Goal: Task Accomplishment & Management: Use online tool/utility

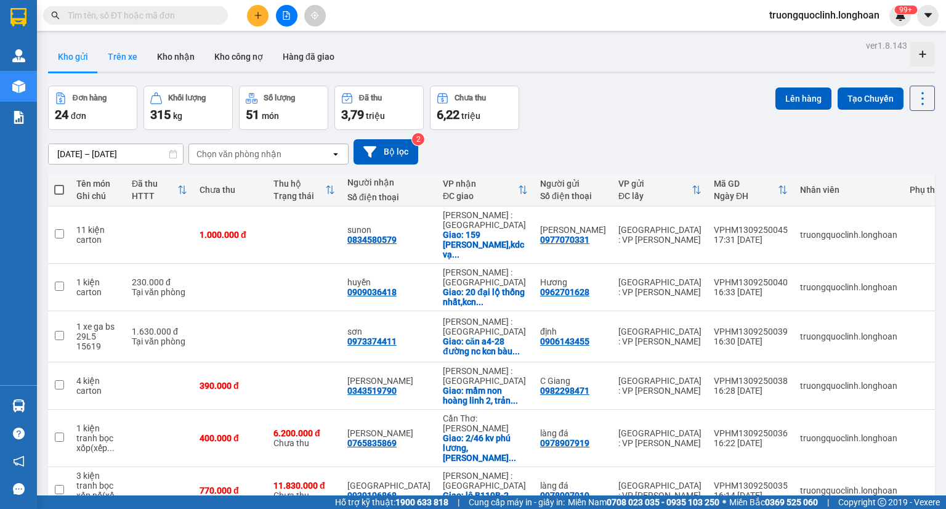
click at [128, 59] on button "Trên xe" at bounding box center [122, 57] width 49 height 30
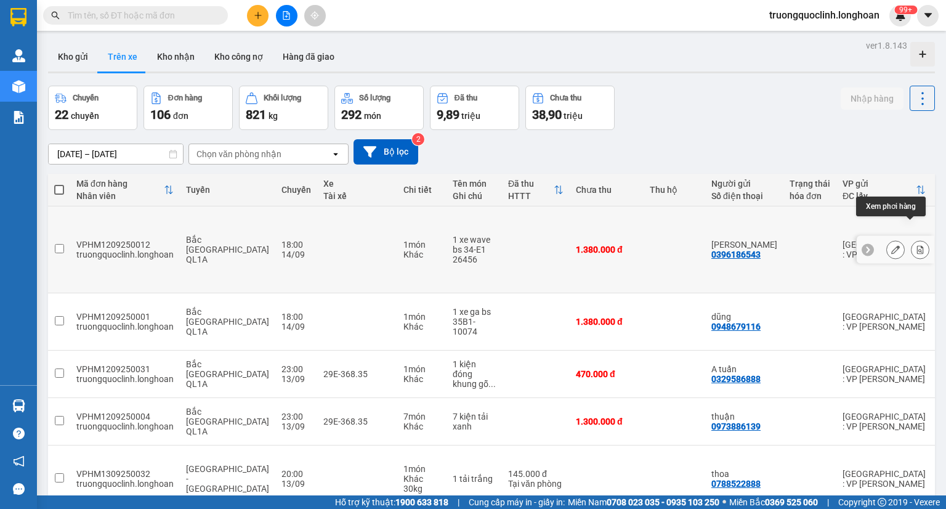
click at [912, 239] on button at bounding box center [920, 250] width 17 height 22
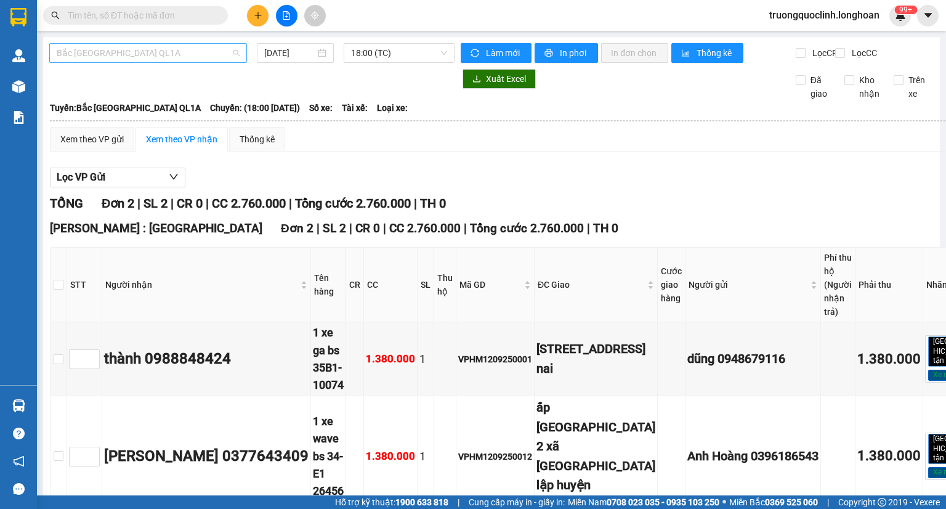
click at [165, 51] on span "Bắc [GEOGRAPHIC_DATA] QL1A" at bounding box center [148, 53] width 183 height 18
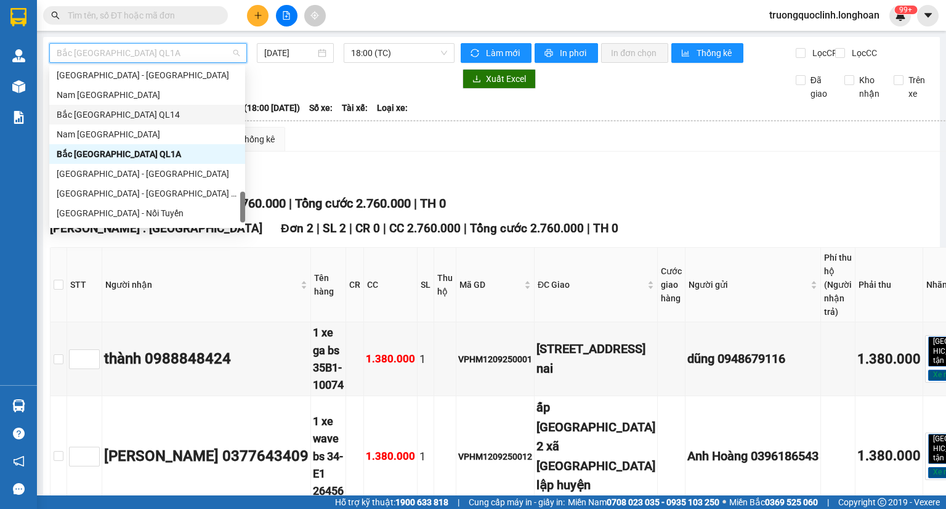
scroll to position [730, 0]
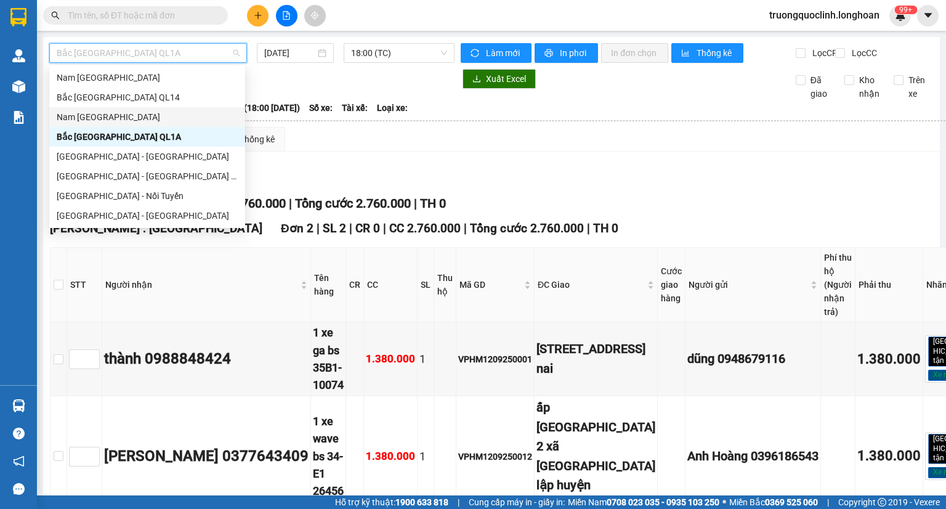
click at [115, 121] on div "Nam [GEOGRAPHIC_DATA]" at bounding box center [147, 117] width 181 height 14
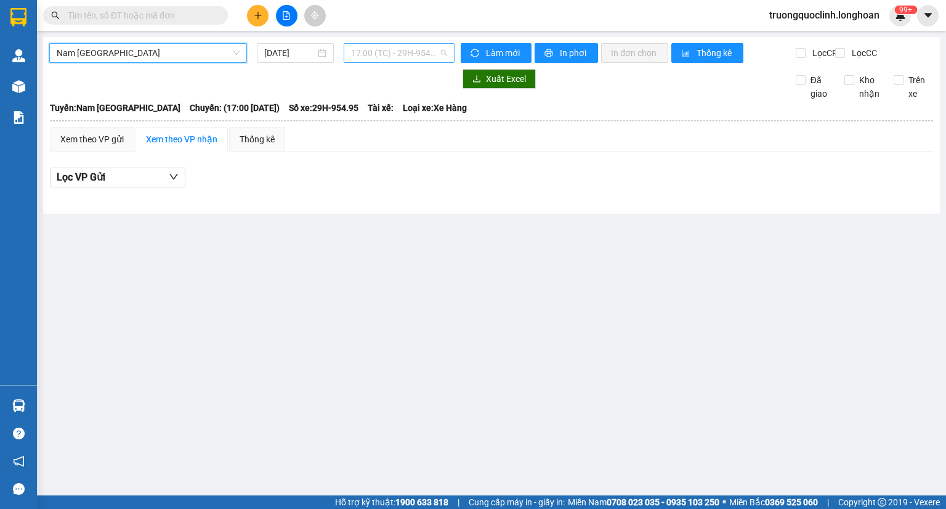
click at [404, 50] on span "17:00 (TC) - 29H-954.95" at bounding box center [399, 53] width 97 height 18
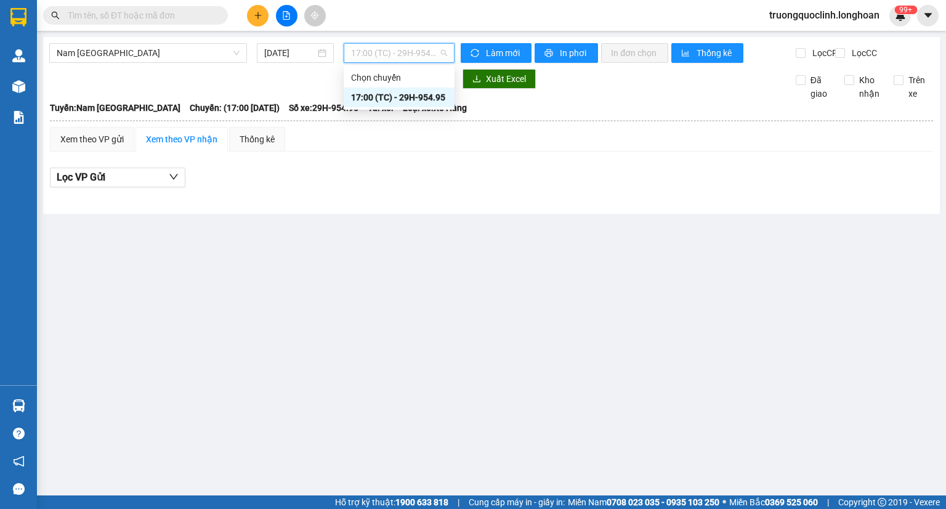
click at [404, 50] on span "17:00 (TC) - 29H-954.95" at bounding box center [399, 53] width 97 height 18
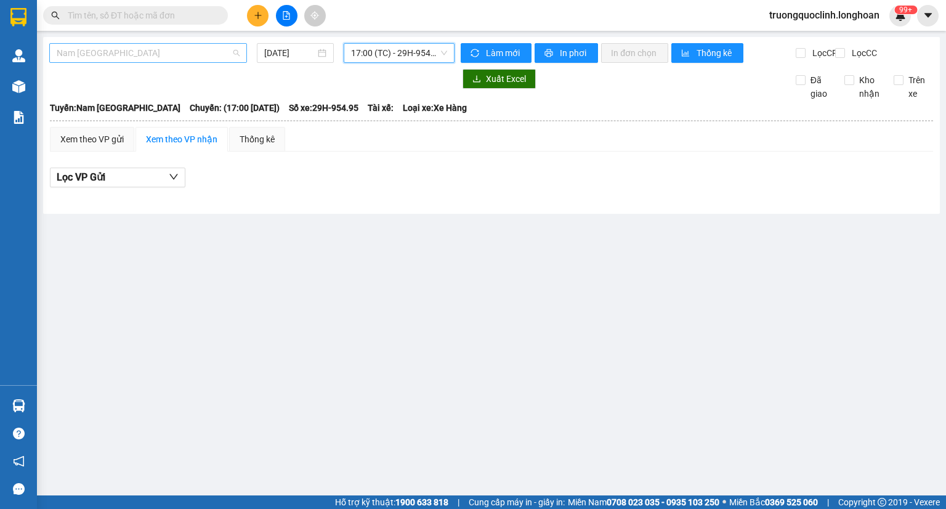
click at [208, 58] on span "Nam [GEOGRAPHIC_DATA]" at bounding box center [148, 53] width 183 height 18
click at [269, 55] on input "[DATE]" at bounding box center [289, 53] width 51 height 14
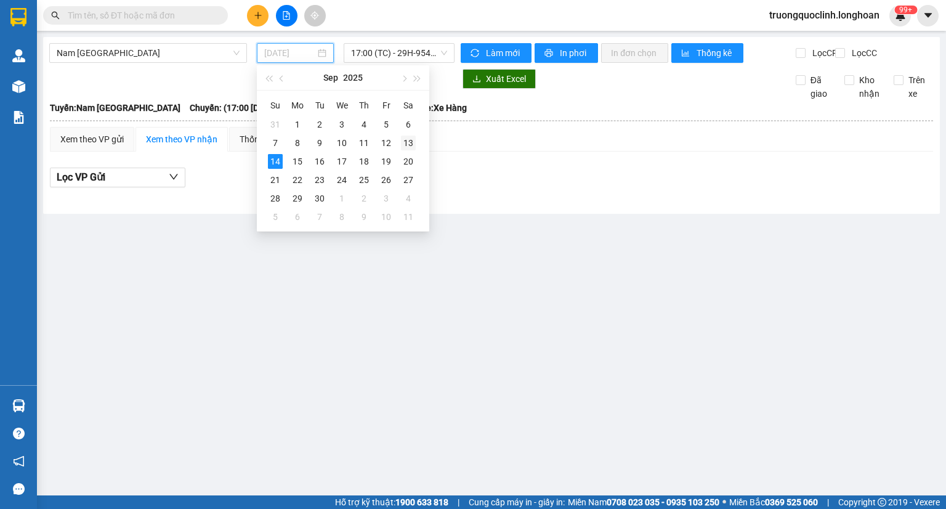
click at [402, 137] on div "13" at bounding box center [408, 143] width 15 height 15
type input "[DATE]"
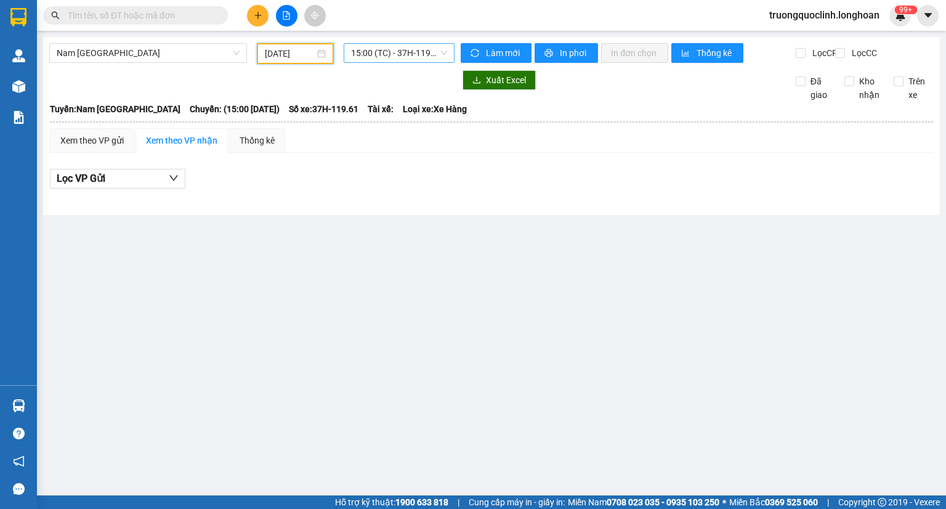
click at [384, 43] on div "15:00 (TC) - 37H-119.61" at bounding box center [400, 53] width 112 height 20
click at [370, 114] on div "21:00 (TC) - 29E-097.92" at bounding box center [399, 117] width 96 height 14
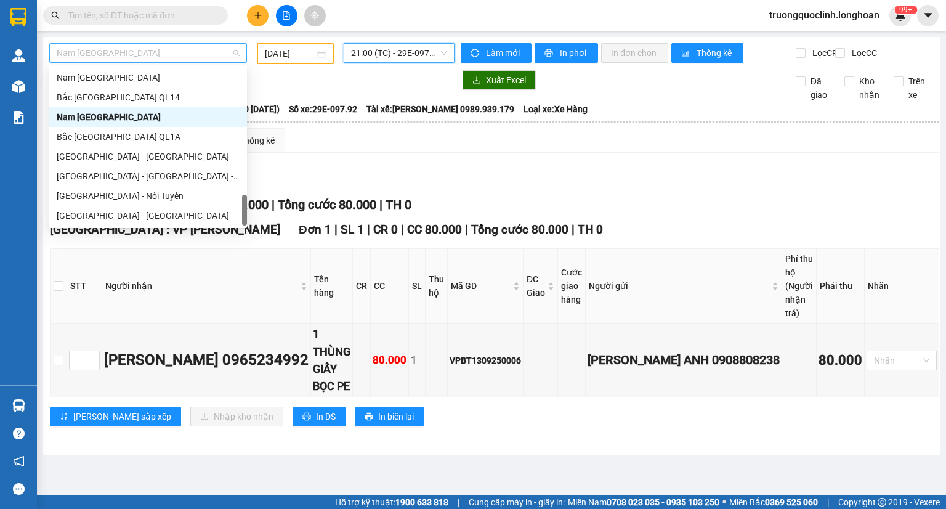
click at [185, 60] on span "Nam [GEOGRAPHIC_DATA]" at bounding box center [148, 53] width 183 height 18
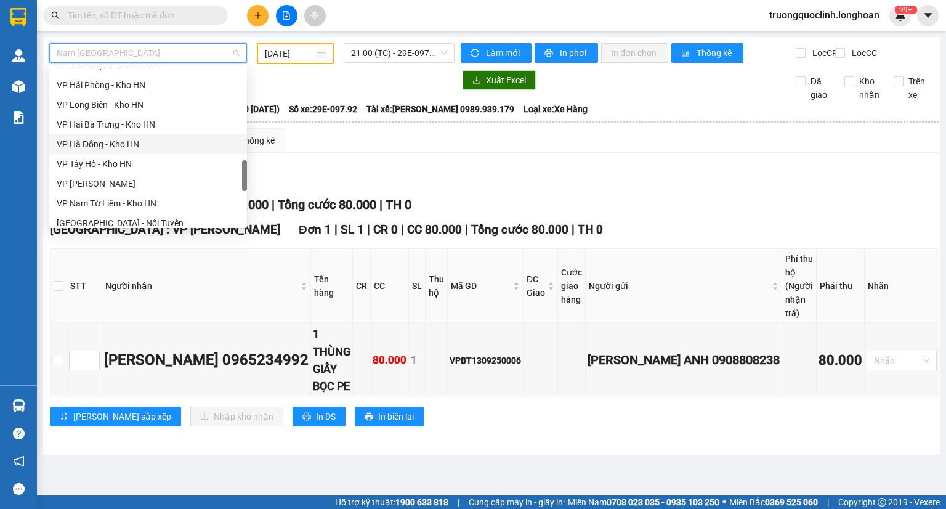
scroll to position [606, 0]
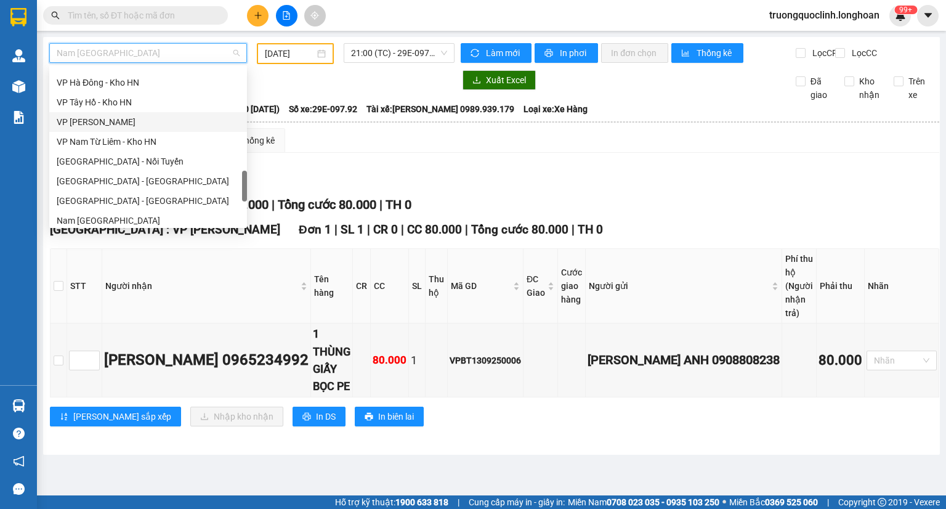
click at [149, 128] on div "VP [PERSON_NAME]" at bounding box center [148, 122] width 183 height 14
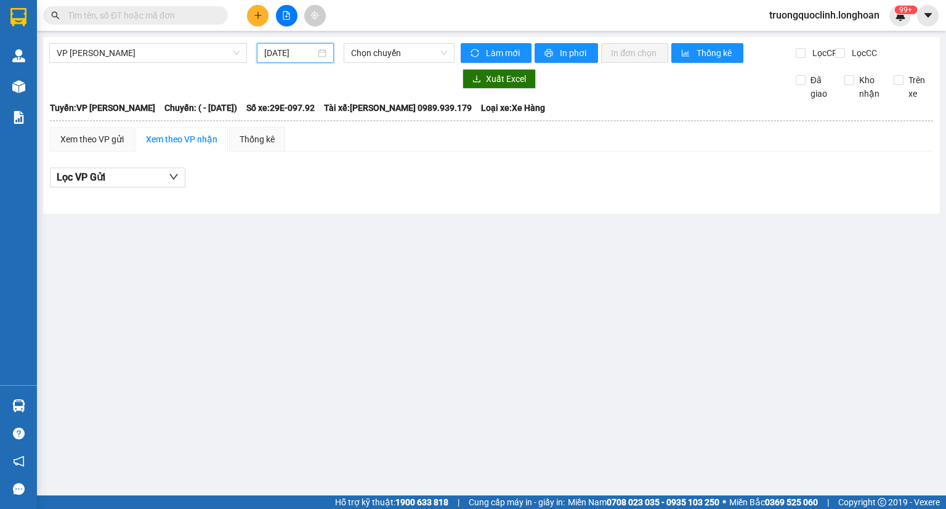
click at [274, 47] on input "[DATE]" at bounding box center [289, 53] width 51 height 14
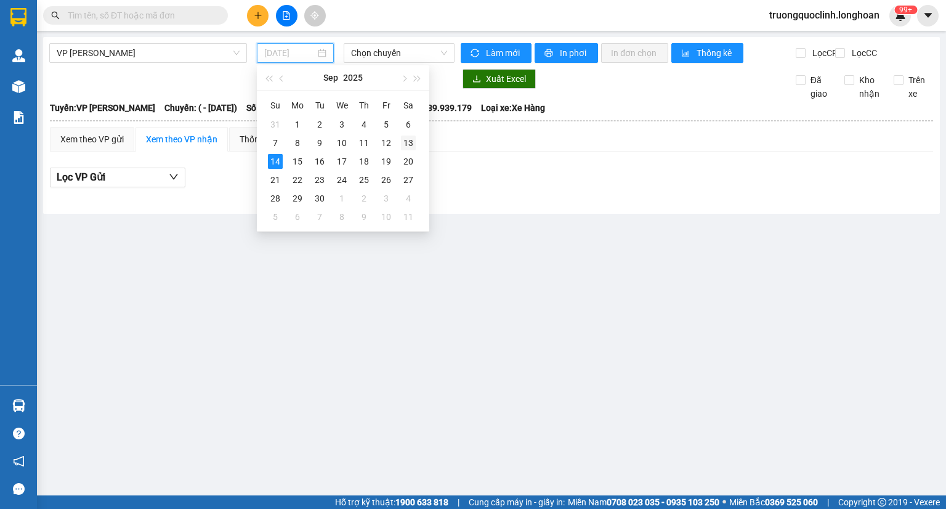
click at [408, 139] on div "13" at bounding box center [408, 143] width 15 height 15
type input "[DATE]"
